Goal: Information Seeking & Learning: Check status

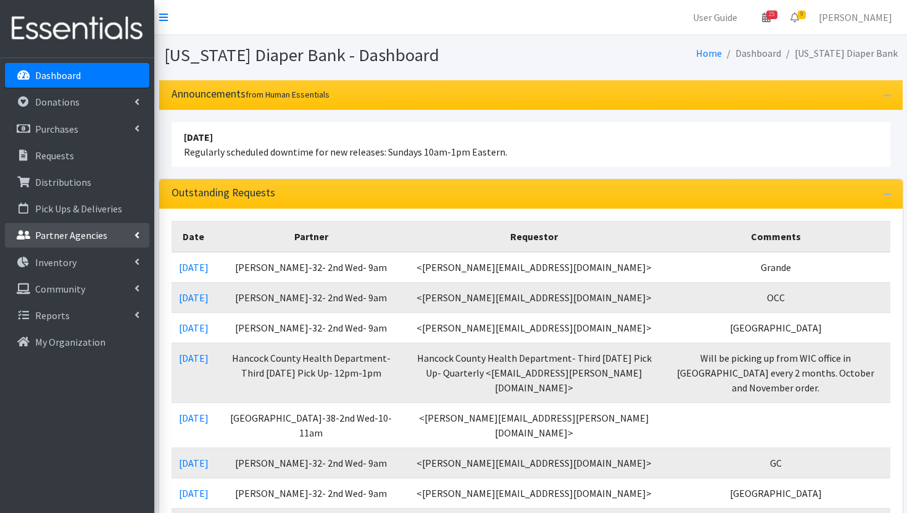
click at [73, 230] on p "Partner Agencies" at bounding box center [71, 235] width 72 height 12
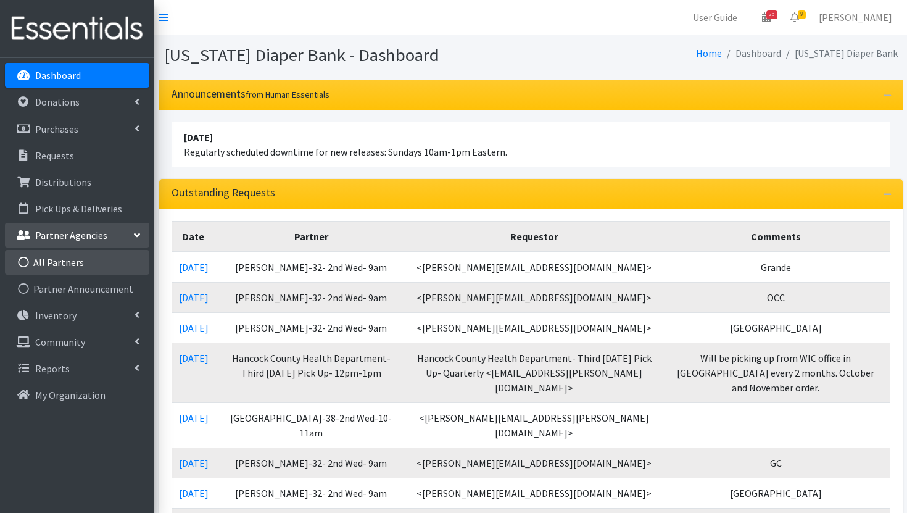
click at [79, 263] on link "All Partners" at bounding box center [77, 262] width 144 height 25
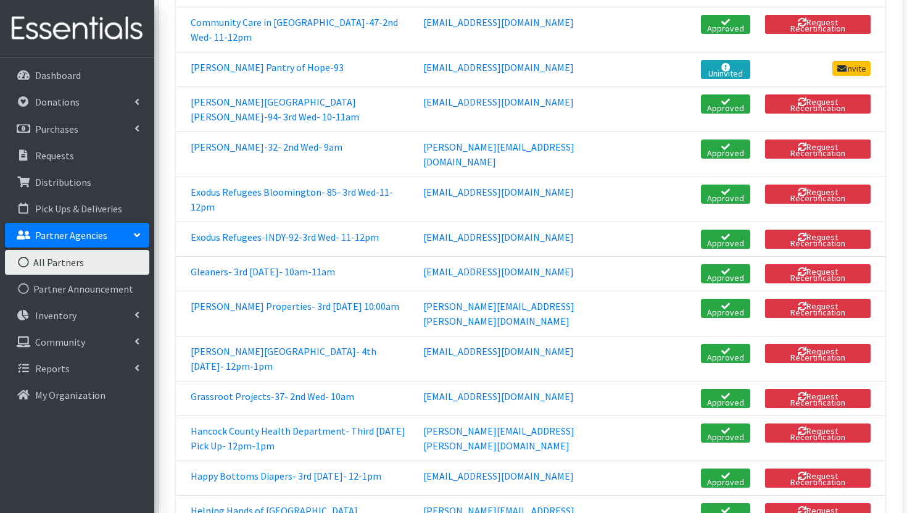
scroll to position [771, 0]
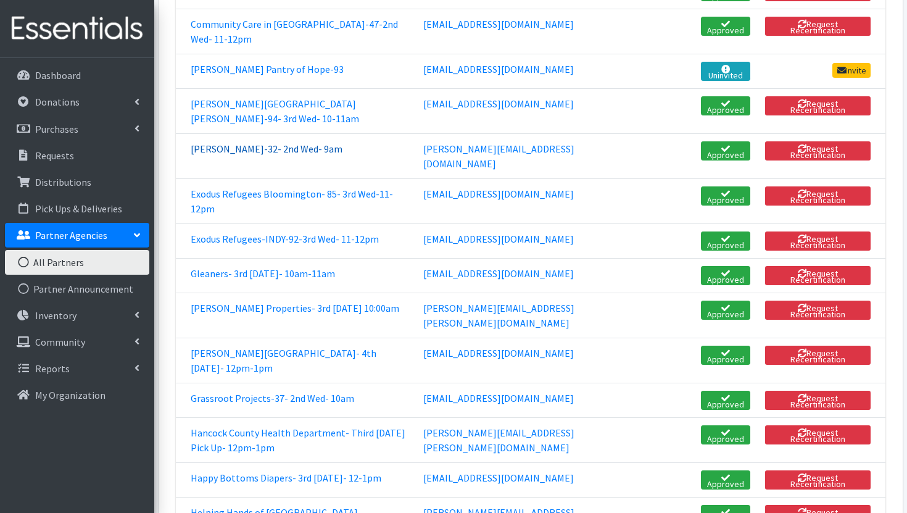
click at [279, 142] on link "[PERSON_NAME]-32- 2nd Wed- 9am" at bounding box center [267, 148] width 152 height 12
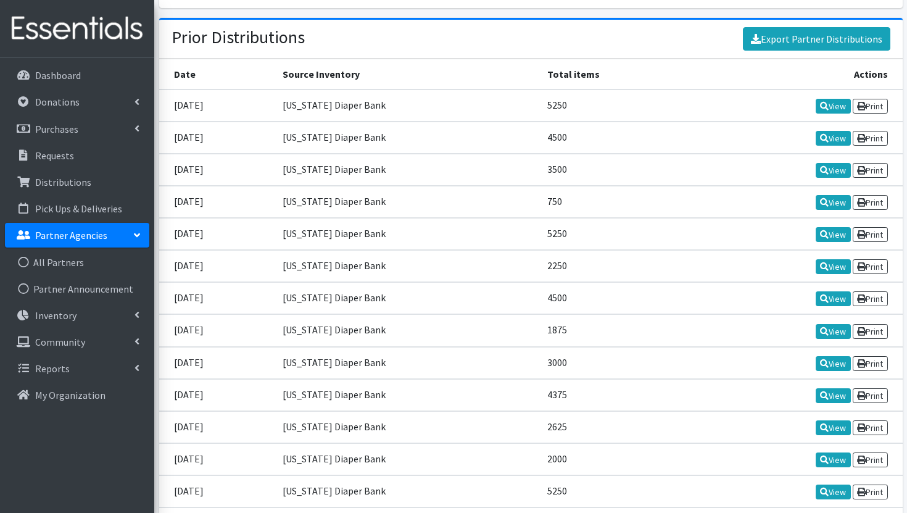
scroll to position [1607, 0]
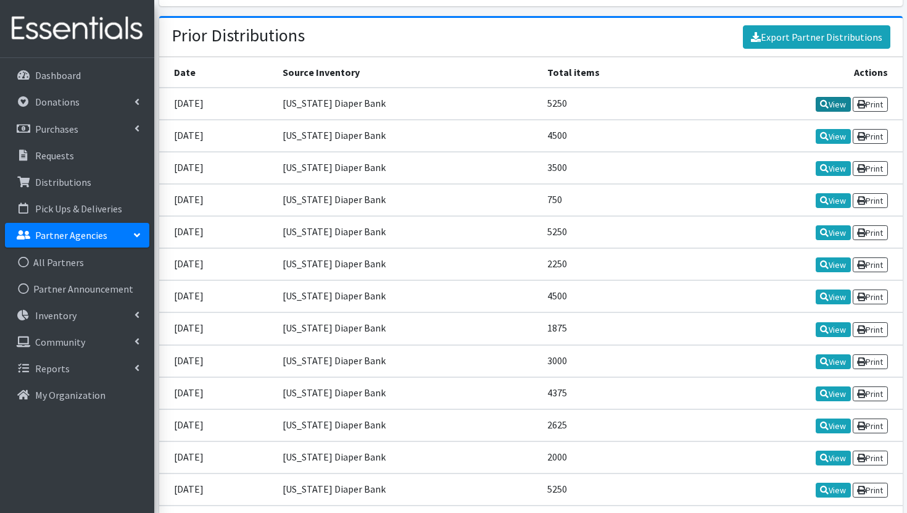
click at [827, 97] on link "View" at bounding box center [832, 104] width 35 height 15
click at [835, 129] on link "View" at bounding box center [832, 136] width 35 height 15
click at [834, 161] on link "View" at bounding box center [832, 168] width 35 height 15
click at [831, 193] on link "View" at bounding box center [832, 200] width 35 height 15
click at [841, 225] on link "View" at bounding box center [832, 232] width 35 height 15
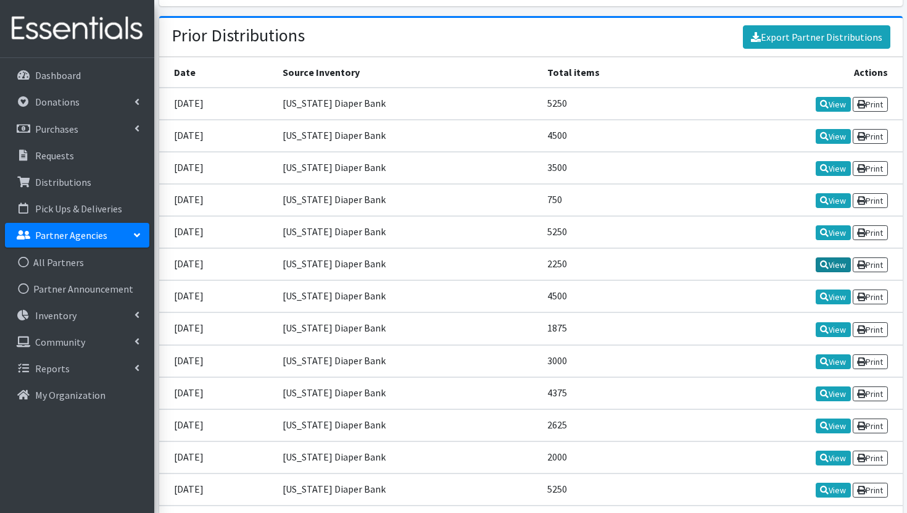
click at [835, 257] on link "View" at bounding box center [832, 264] width 35 height 15
click at [821, 292] on icon at bounding box center [824, 296] width 9 height 9
click at [836, 193] on link "View" at bounding box center [832, 200] width 35 height 15
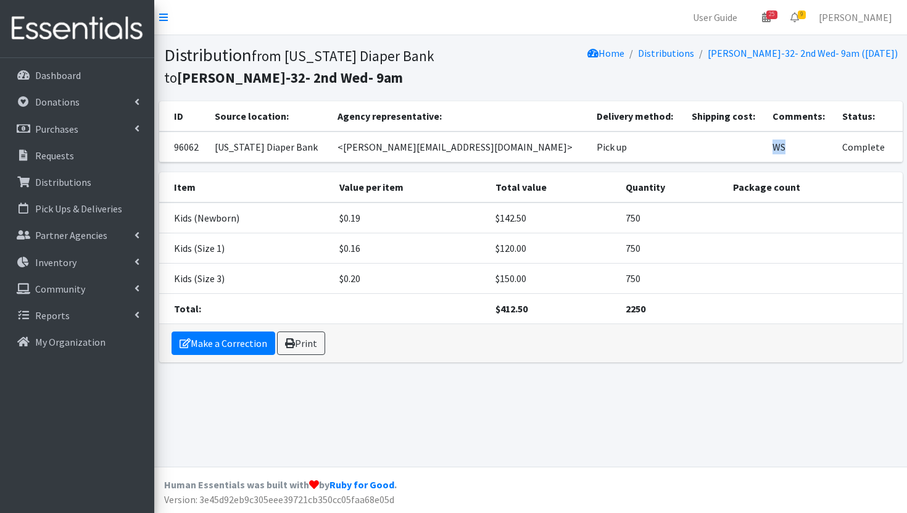
drag, startPoint x: 780, startPoint y: 147, endPoint x: 756, endPoint y: 144, distance: 24.3
click at [765, 144] on td "WS" at bounding box center [800, 146] width 70 height 31
